Goal: Check status

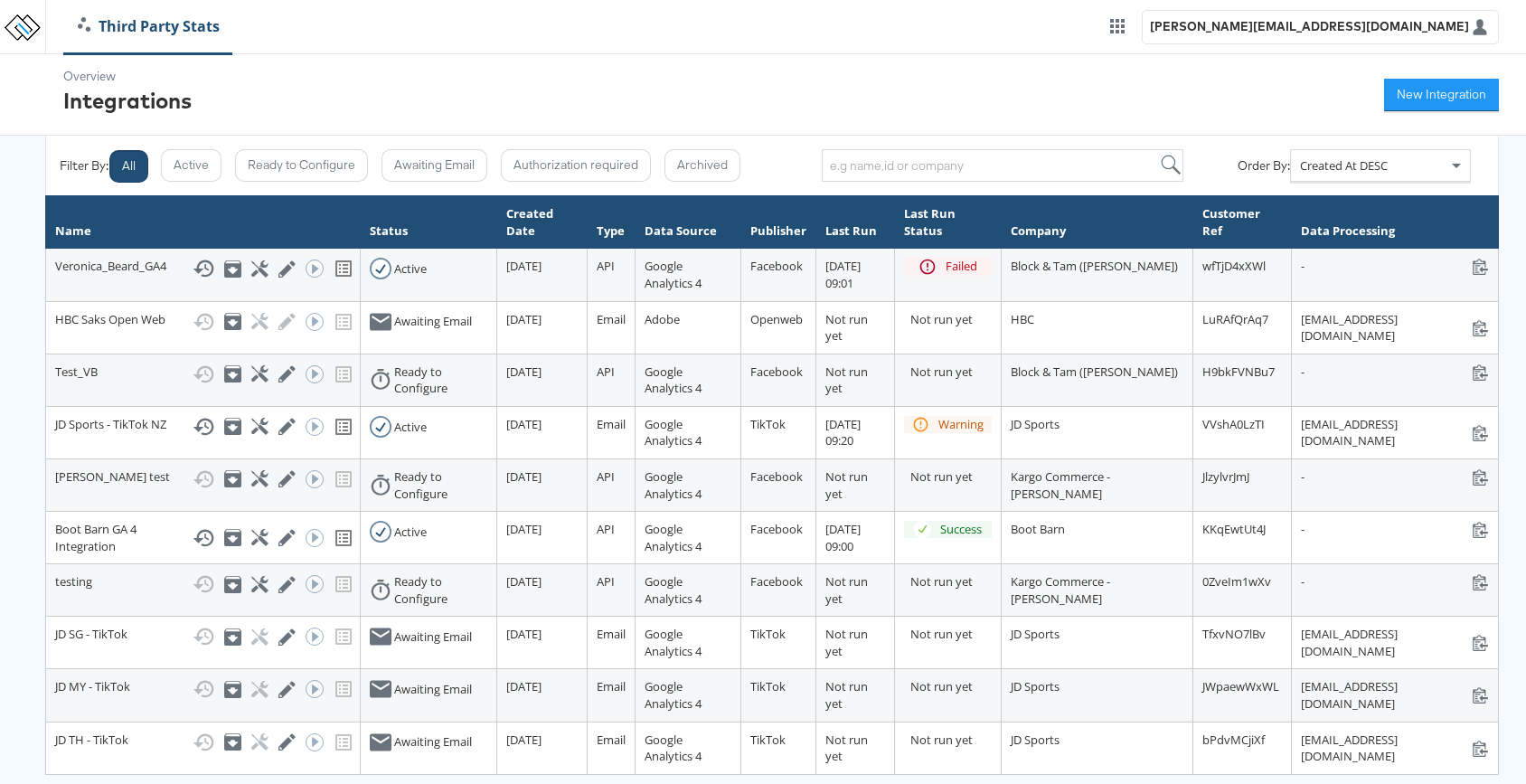
scroll to position [68, 0]
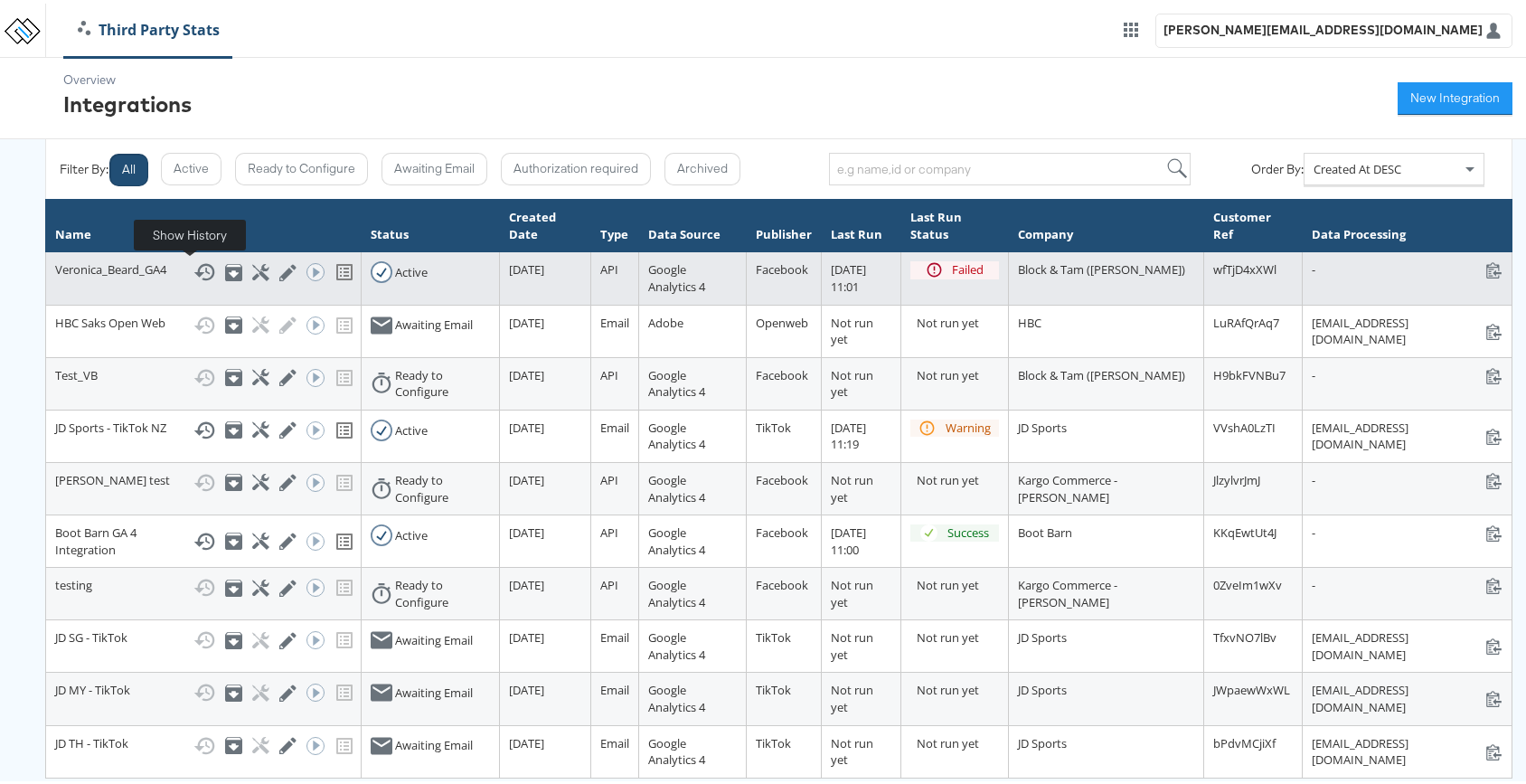
click at [196, 274] on icon at bounding box center [204, 268] width 22 height 22
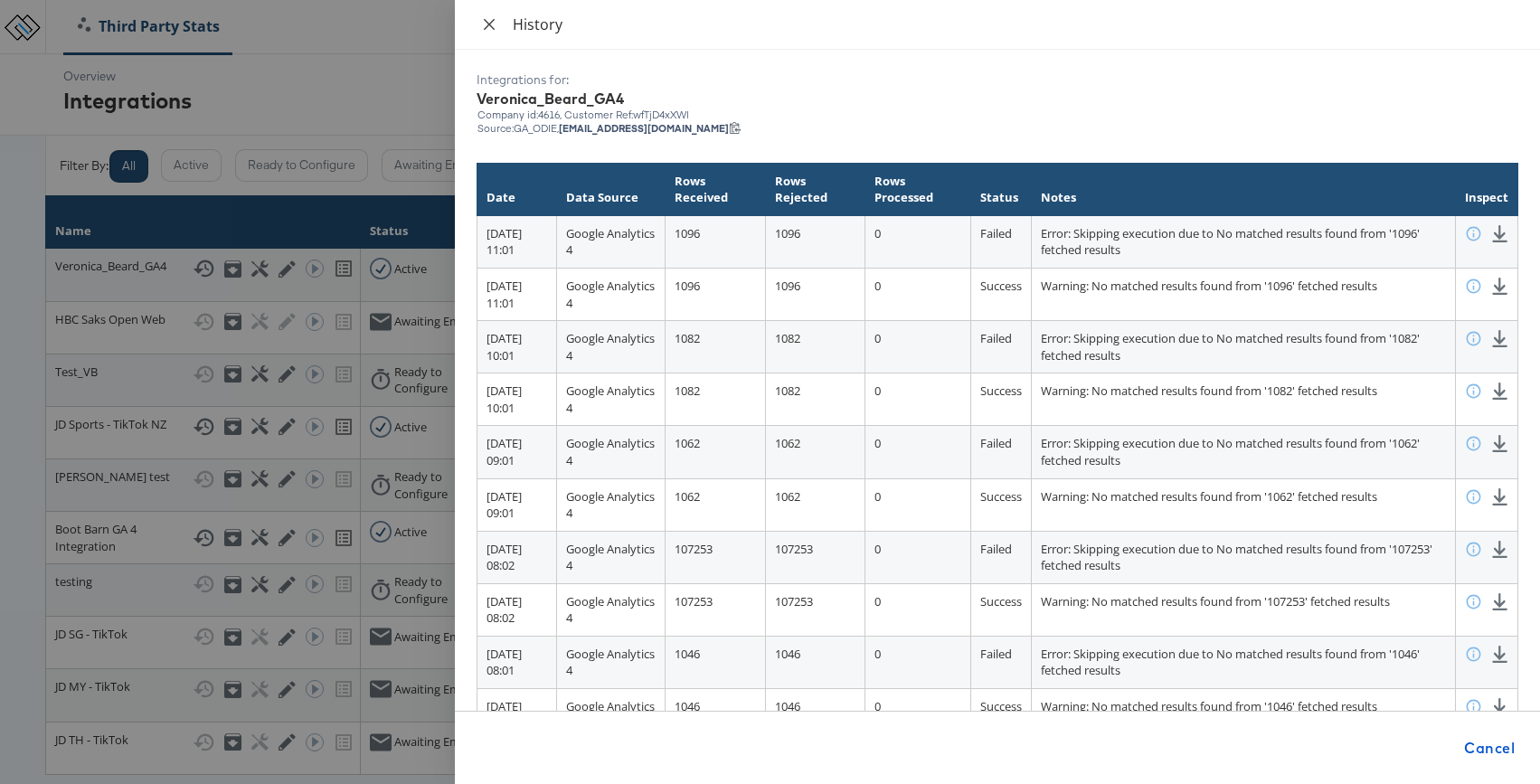
click at [488, 23] on icon "close" at bounding box center [489, 23] width 11 height 11
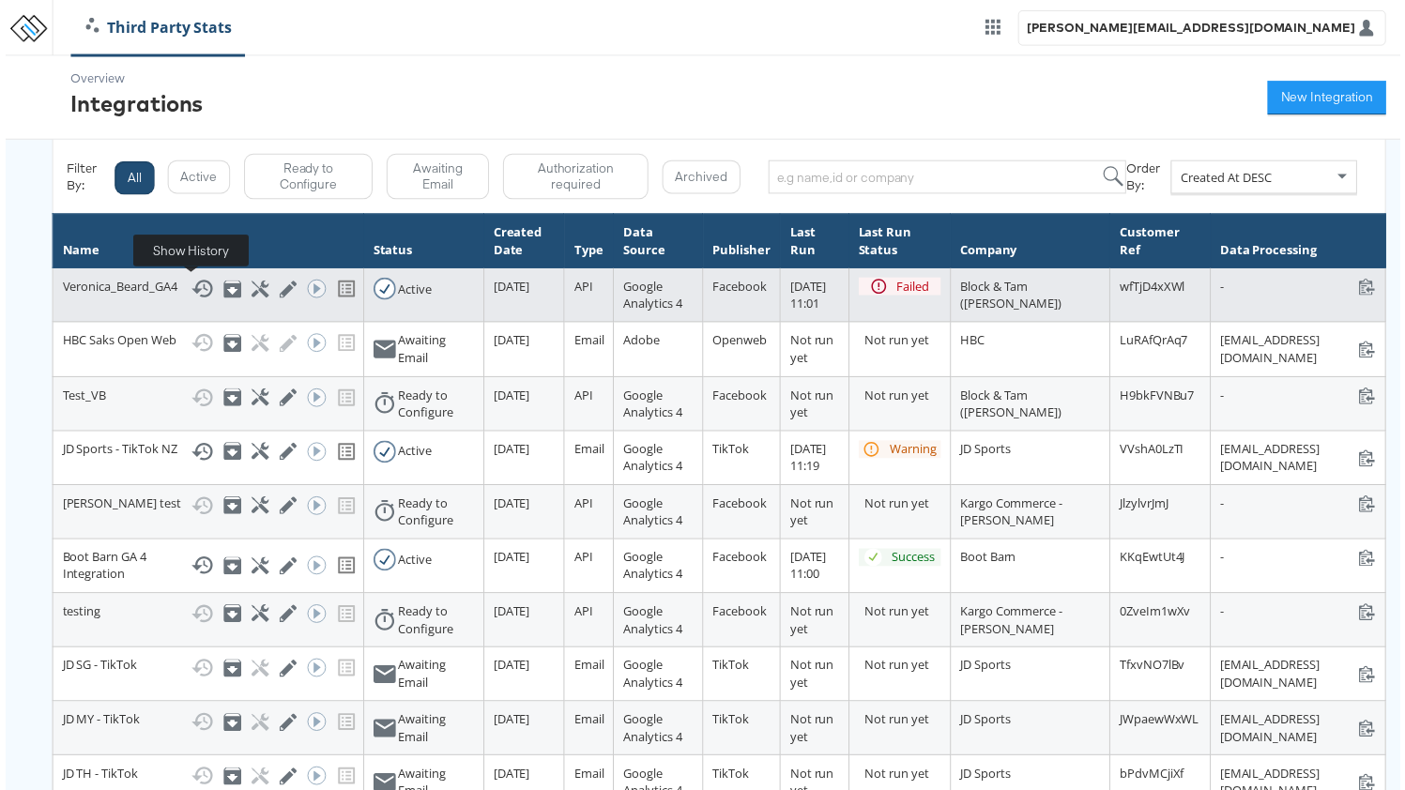
click at [187, 296] on icon at bounding box center [198, 291] width 23 height 23
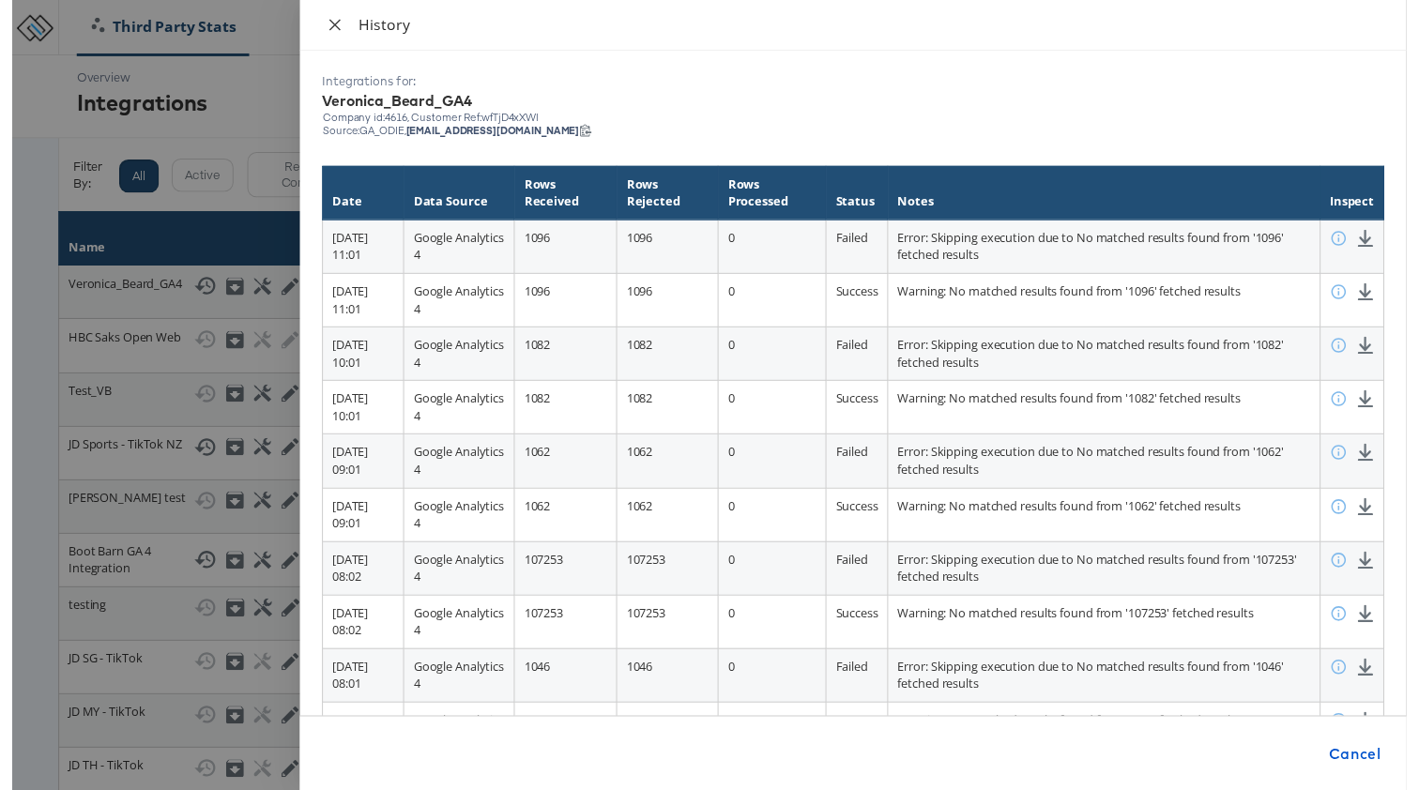
click at [327, 24] on icon "close" at bounding box center [328, 25] width 15 height 15
